Goal: Use online tool/utility

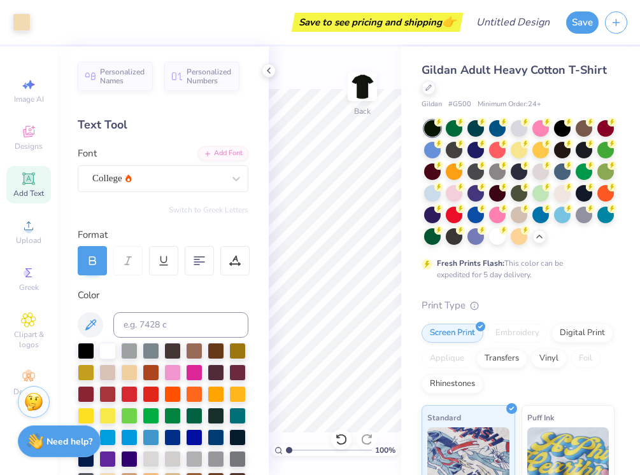
scroll to position [218, 0]
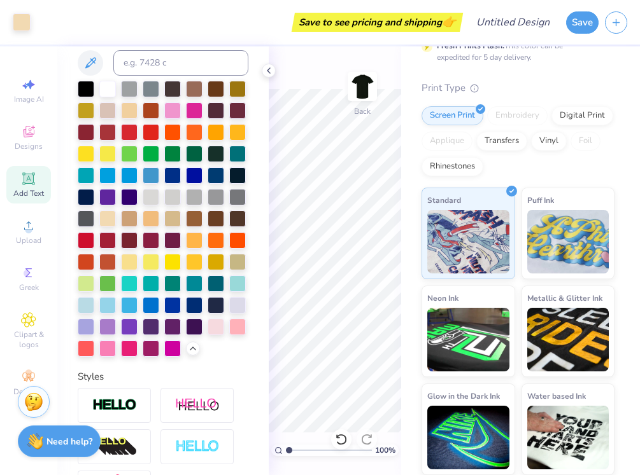
click at [329, 82] on div "100 % Back" at bounding box center [335, 260] width 132 height 429
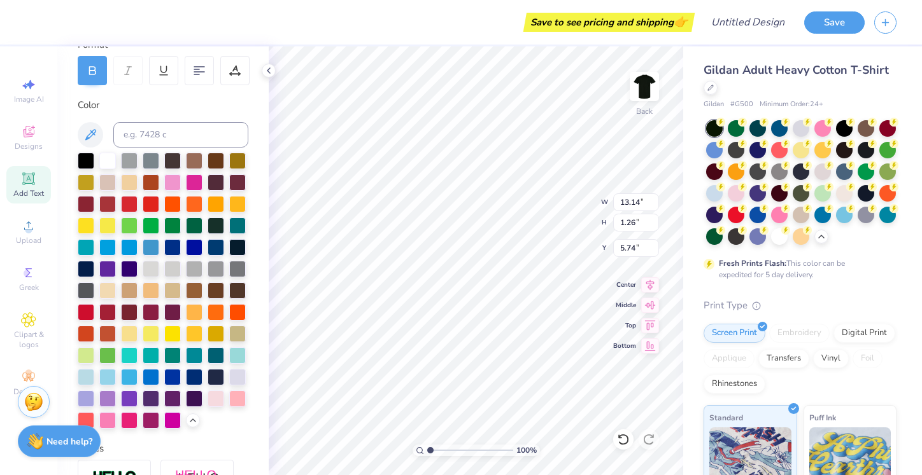
scroll to position [174, 0]
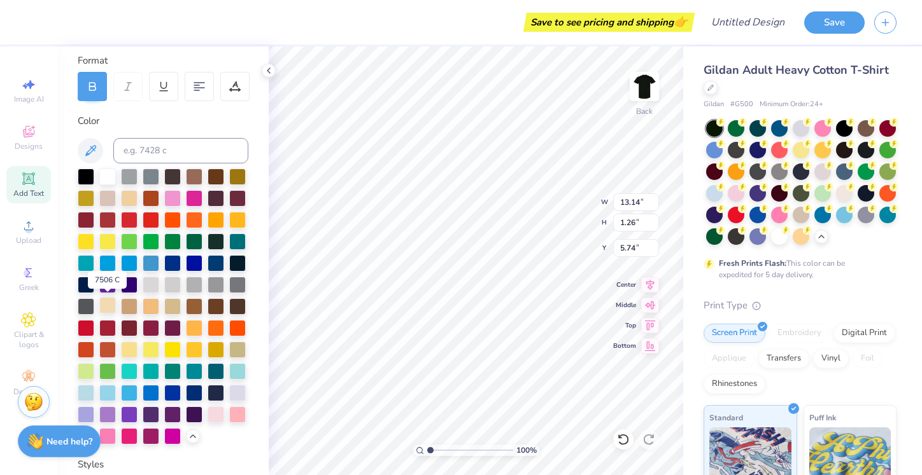
click at [109, 305] on div at bounding box center [107, 305] width 17 height 17
click at [108, 302] on div at bounding box center [107, 305] width 17 height 17
click at [639, 197] on div at bounding box center [714, 192] width 17 height 17
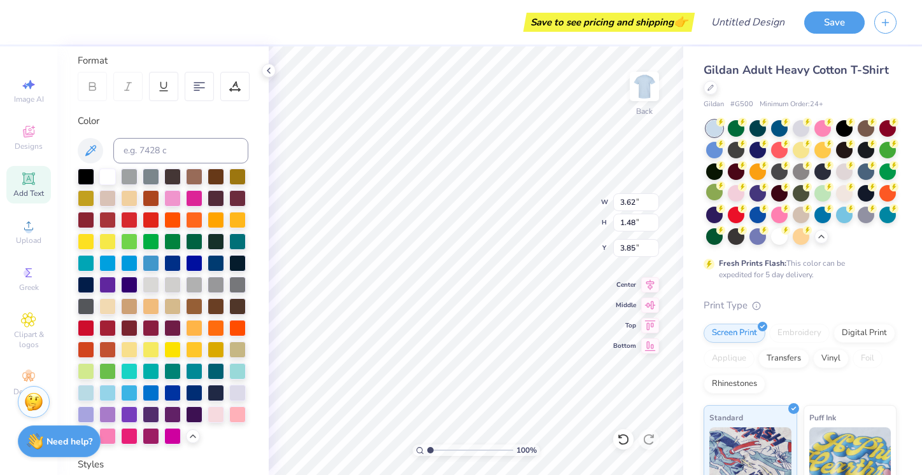
scroll to position [0, 1]
click at [105, 173] on div at bounding box center [107, 175] width 17 height 17
type input "2.50"
type input "1.17"
type input "4.01"
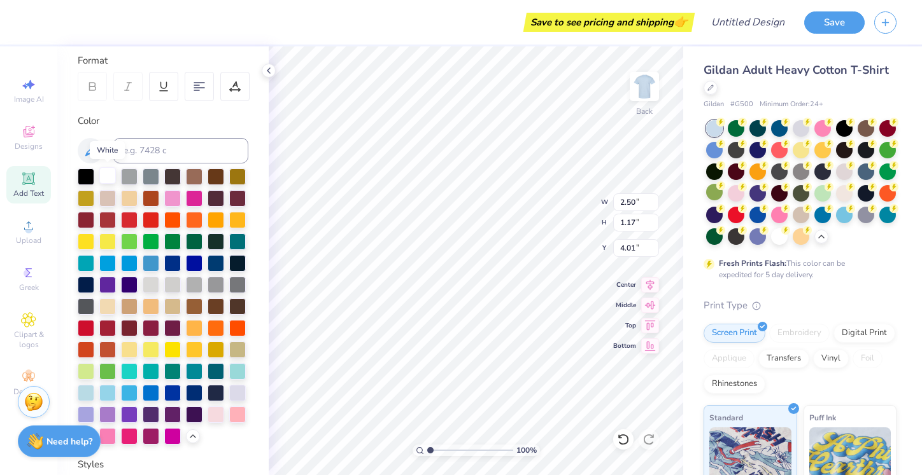
click at [112, 173] on div at bounding box center [107, 175] width 17 height 17
click at [547, 188] on div "100 % Back W 13.14 13.14 " H 1.26 1.26 " Y 5.74 5.74 " Center Middle Top Bottom" at bounding box center [476, 260] width 414 height 429
click at [104, 178] on div at bounding box center [107, 175] width 17 height 17
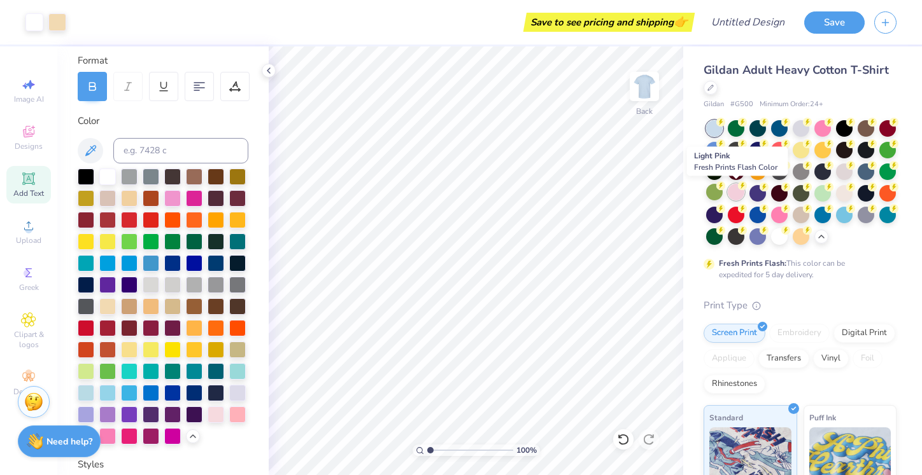
click at [639, 191] on div at bounding box center [735, 192] width 17 height 17
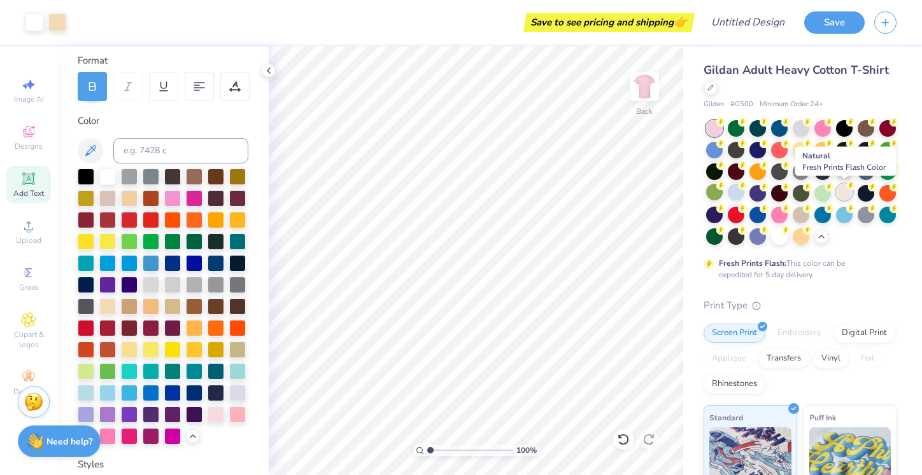
click at [639, 197] on div at bounding box center [844, 192] width 17 height 17
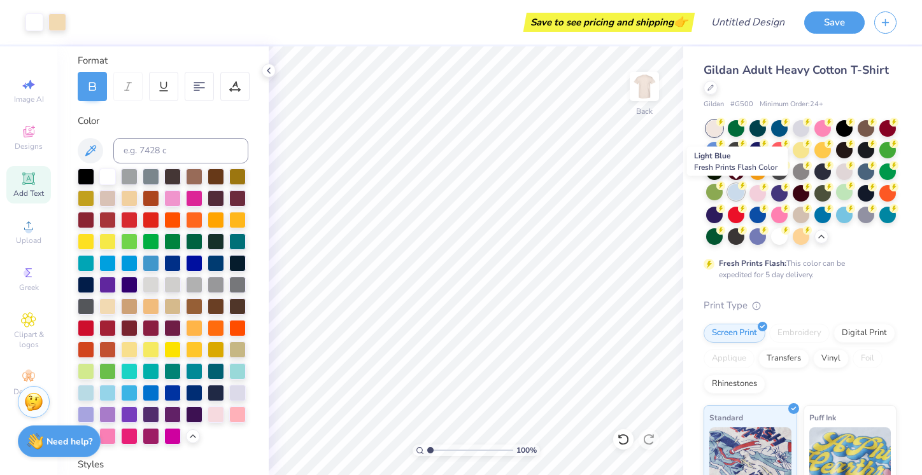
click at [639, 190] on div at bounding box center [735, 192] width 17 height 17
